Goal: Task Accomplishment & Management: Complete application form

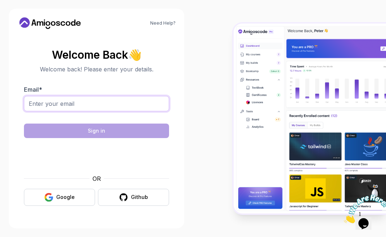
click at [68, 103] on input "Email *" at bounding box center [96, 103] width 145 height 15
type input "urstrulypradeep3@gmail.com"
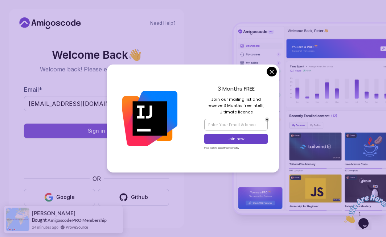
click at [71, 129] on button "Sign in" at bounding box center [96, 131] width 145 height 15
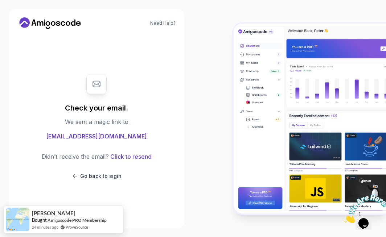
click at [270, 74] on body "Need Help? Check your email. We sent a magic link to urstrulypradeep3@gmail.com…" at bounding box center [193, 118] width 386 height 237
click at [114, 175] on p "Go back to sigin" at bounding box center [100, 176] width 41 height 7
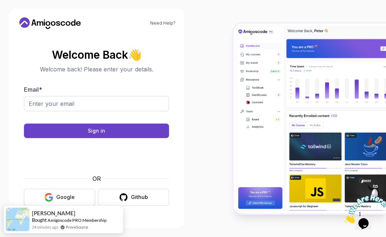
click at [87, 193] on button "Google" at bounding box center [59, 197] width 71 height 17
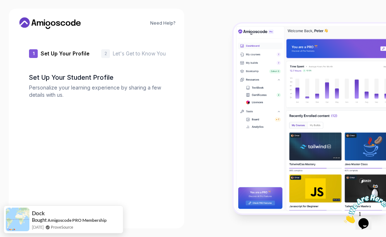
type input "royalquokka7e32f"
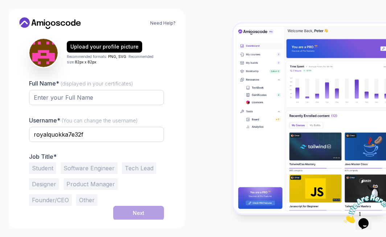
scroll to position [88, 0]
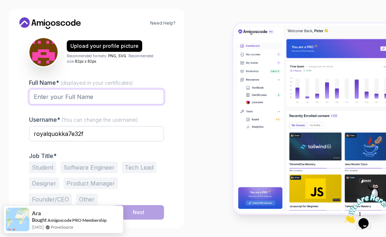
click at [62, 96] on input "Full Name* (displayed in your certificates)" at bounding box center [96, 96] width 135 height 15
